Goal: Information Seeking & Learning: Understand process/instructions

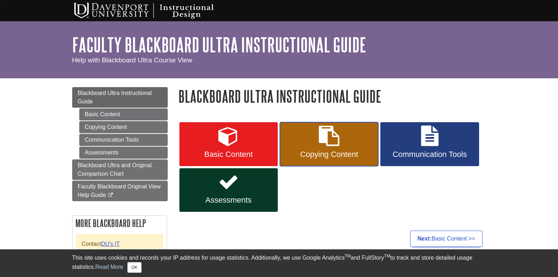
click at [329, 150] on span "Copying Content" at bounding box center [329, 154] width 88 height 9
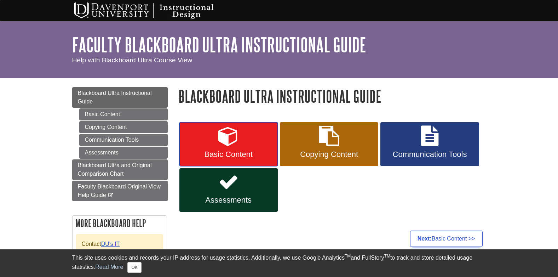
click at [219, 138] on icon at bounding box center [228, 136] width 21 height 21
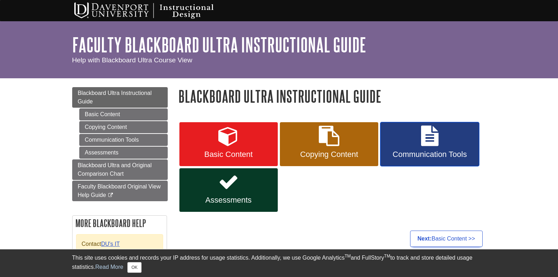
click at [427, 154] on span "Communication Tools" at bounding box center [430, 154] width 88 height 9
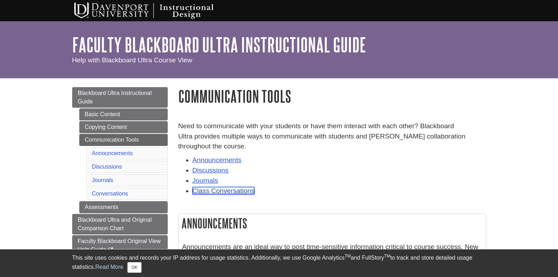
click at [230, 192] on link "Class Conversations" at bounding box center [224, 190] width 62 height 7
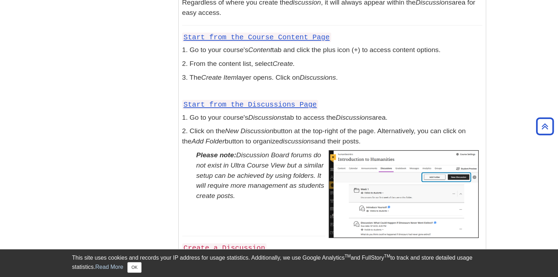
scroll to position [922, 0]
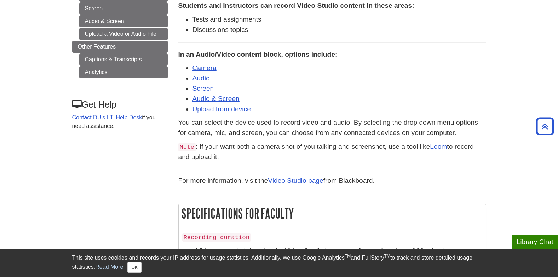
scroll to position [248, 0]
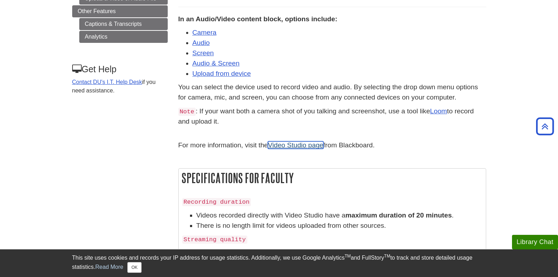
click at [303, 144] on link "Video Studio page" at bounding box center [295, 144] width 55 height 7
